Goal: Information Seeking & Learning: Learn about a topic

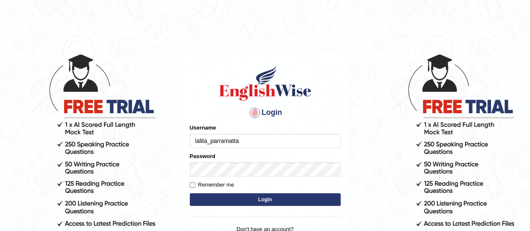
type input "lalita_parramatta"
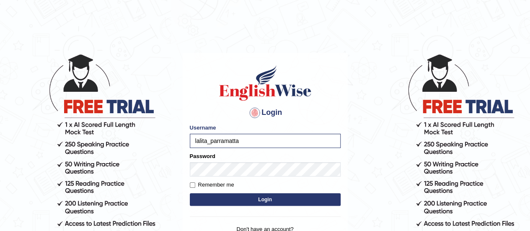
click at [257, 197] on button "Login" at bounding box center [265, 199] width 151 height 13
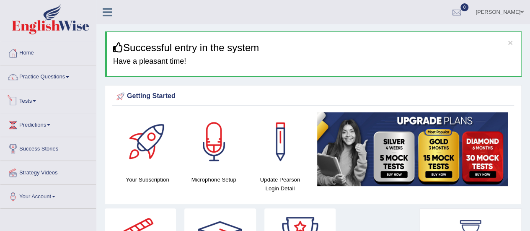
click at [27, 98] on link "Tests" at bounding box center [47, 99] width 95 height 21
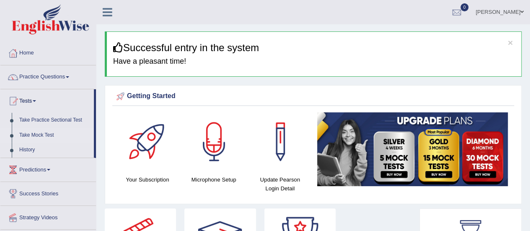
click at [36, 137] on link "Take Mock Test" at bounding box center [54, 135] width 78 height 15
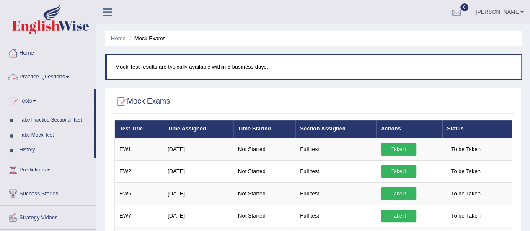
click at [35, 74] on link "Practice Questions" at bounding box center [47, 75] width 95 height 21
